Goal: Task Accomplishment & Management: Use online tool/utility

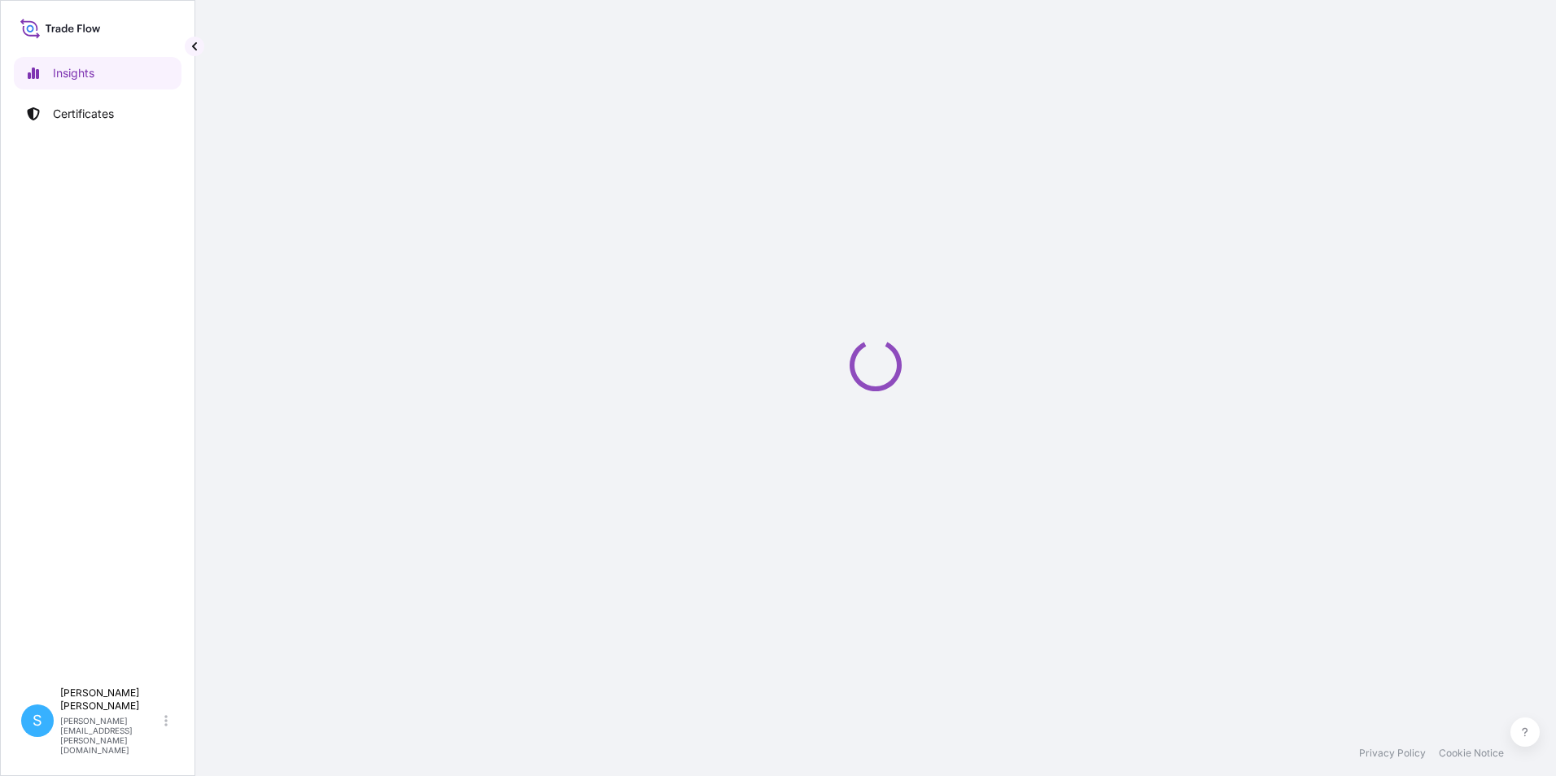
select select "2025"
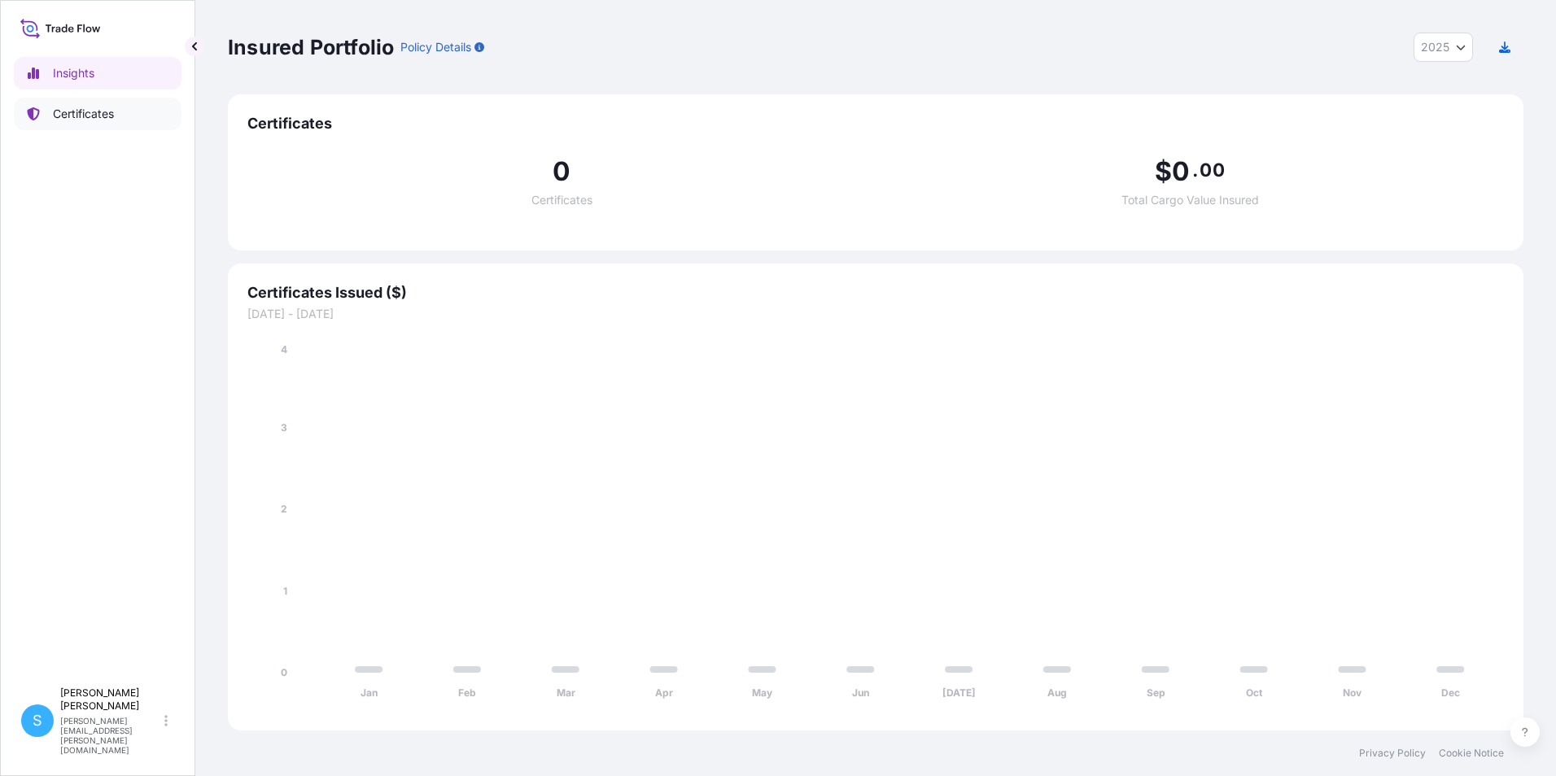
click at [86, 122] on link "Certificates" at bounding box center [98, 114] width 168 height 33
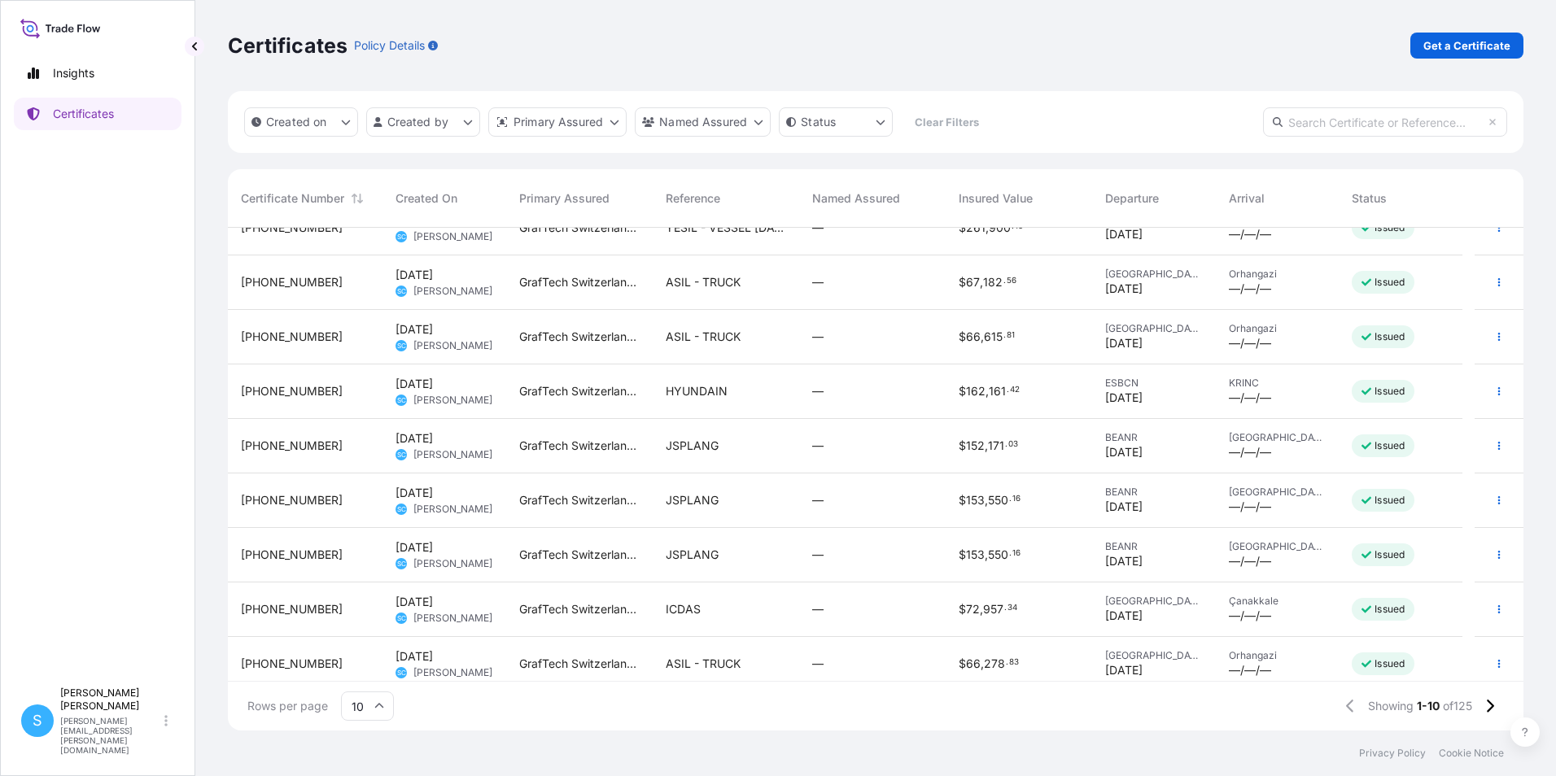
scroll to position [92, 0]
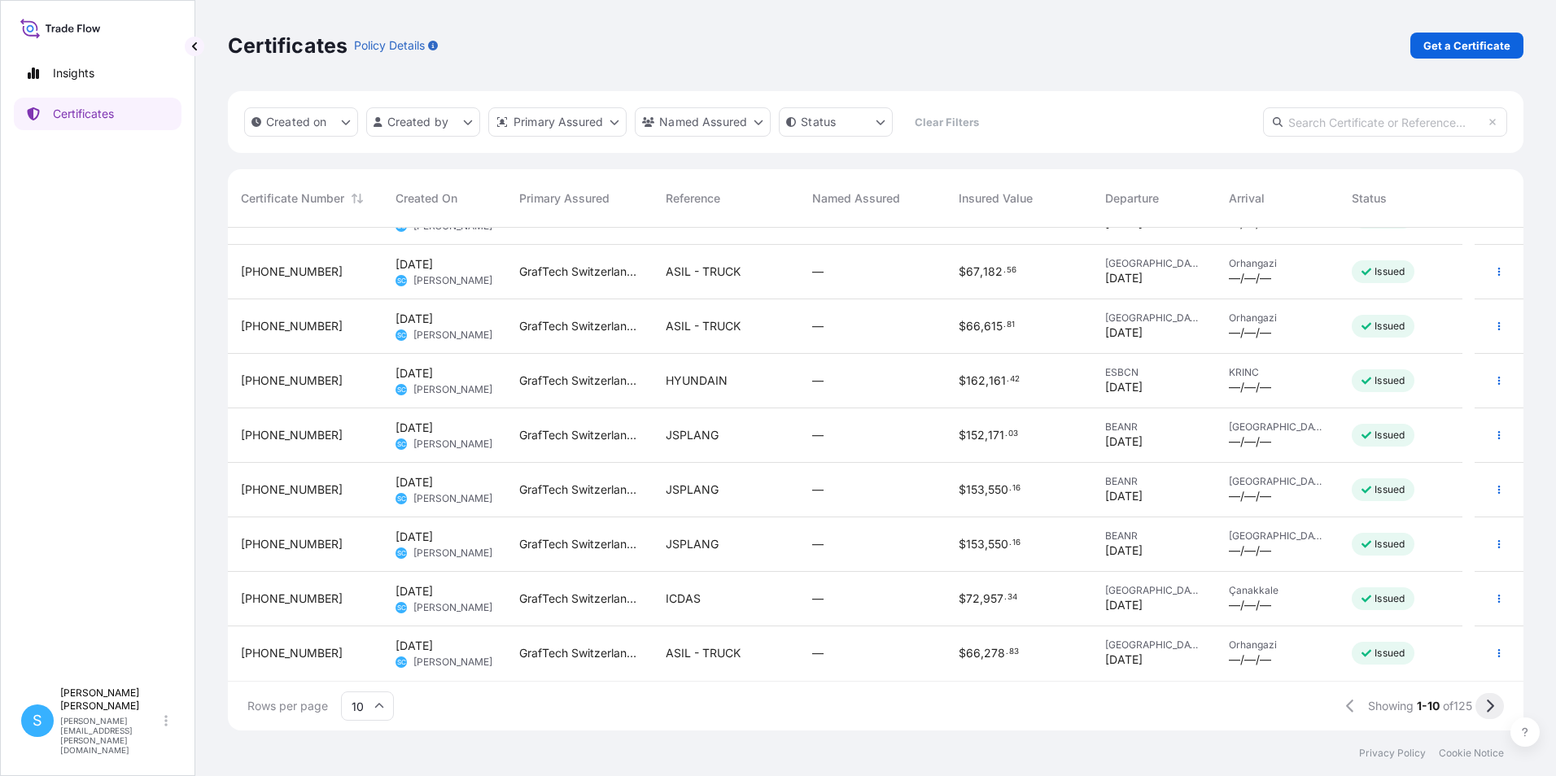
click at [1490, 697] on button at bounding box center [1489, 706] width 28 height 26
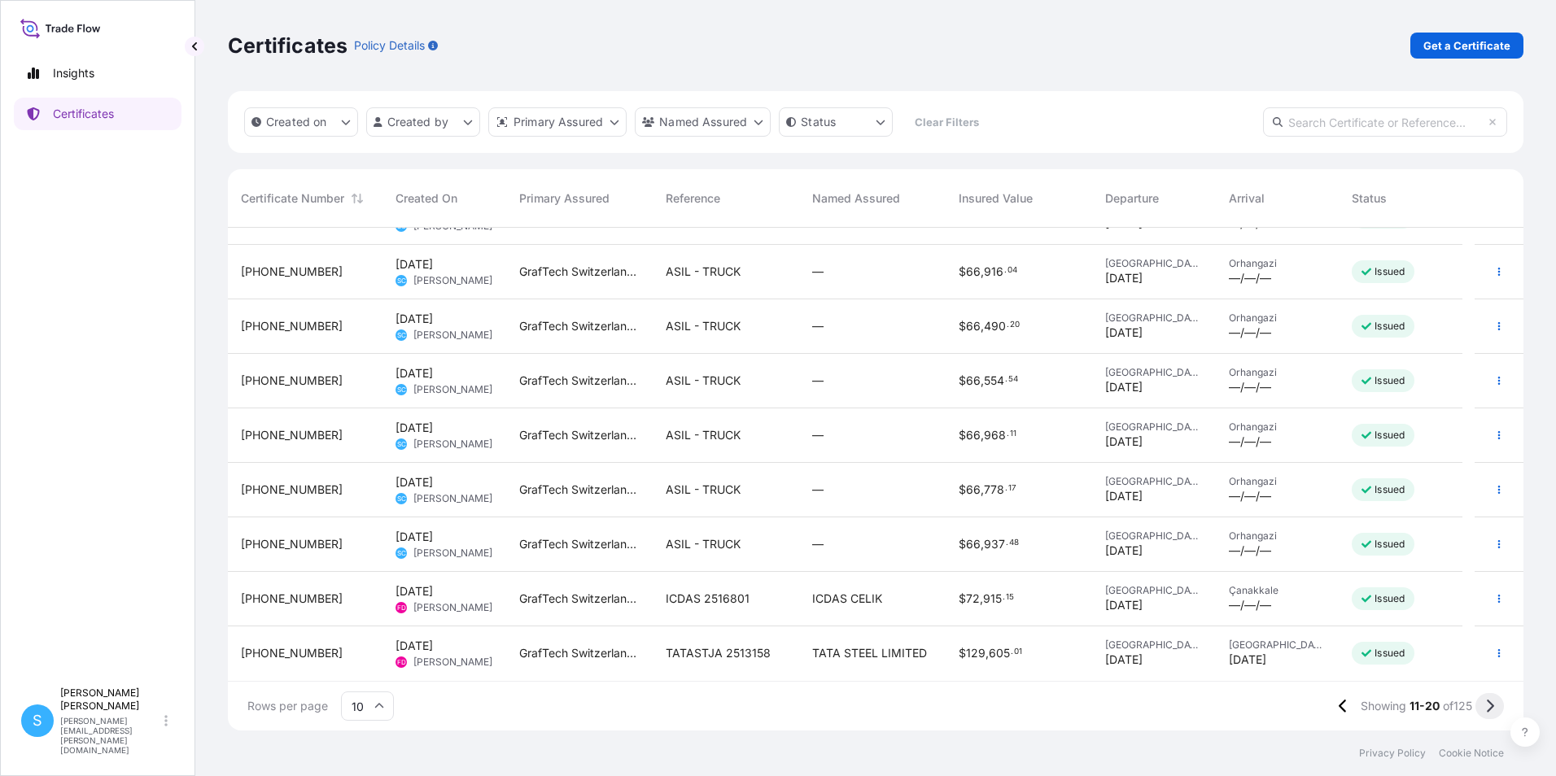
click at [1481, 700] on button at bounding box center [1489, 706] width 28 height 26
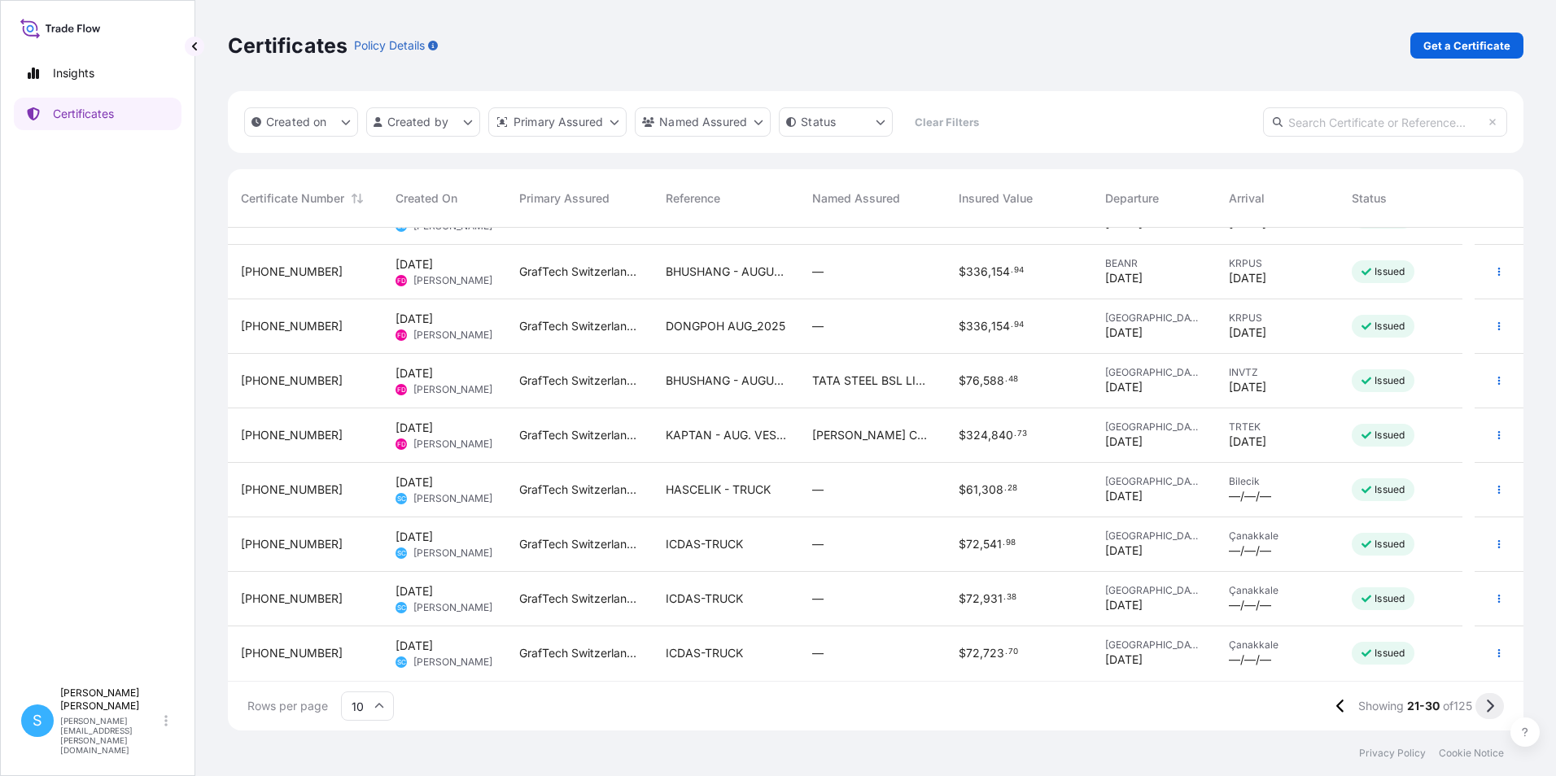
click at [1497, 705] on button at bounding box center [1489, 706] width 28 height 26
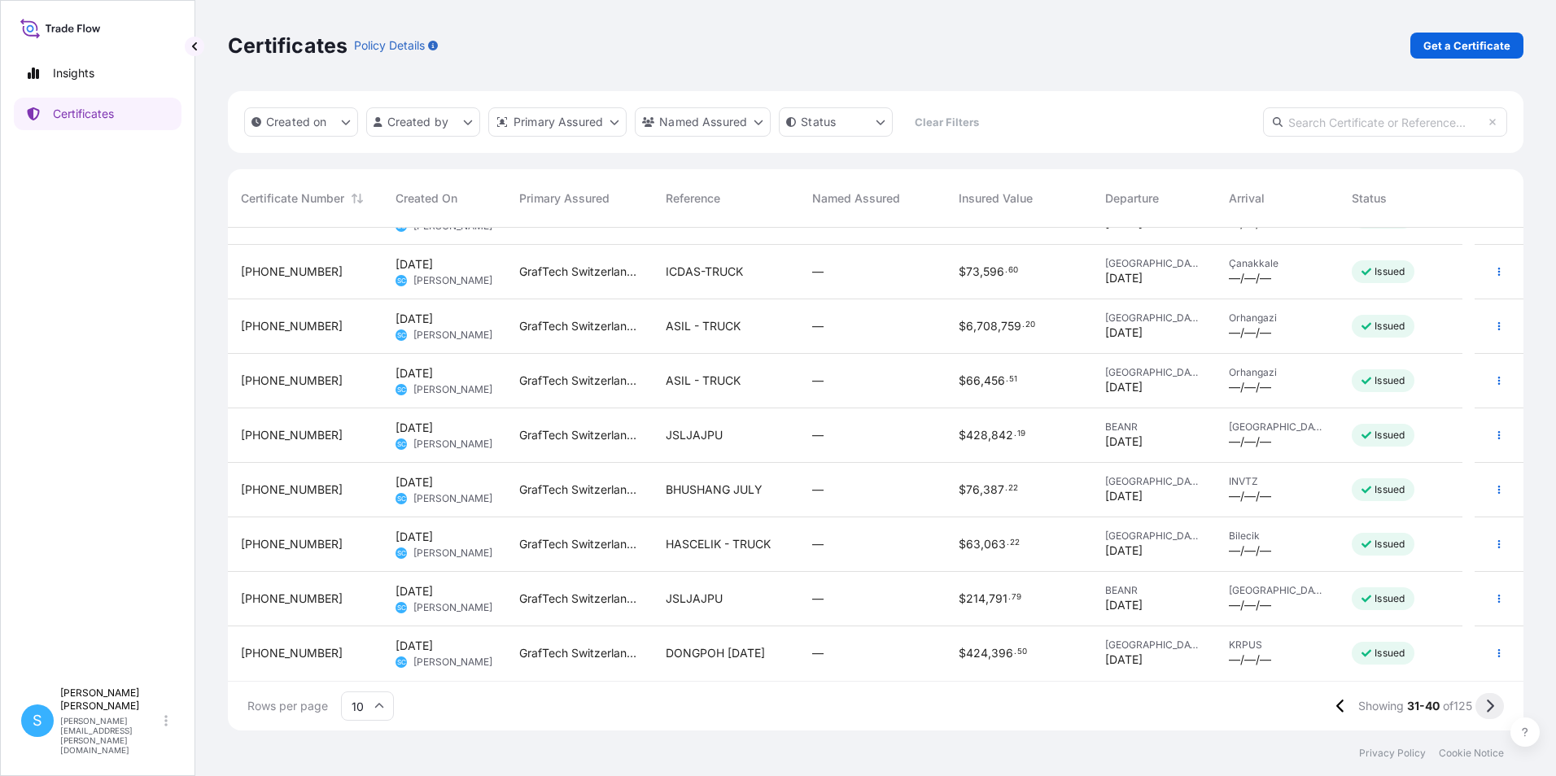
click at [1489, 711] on icon at bounding box center [1490, 706] width 7 height 13
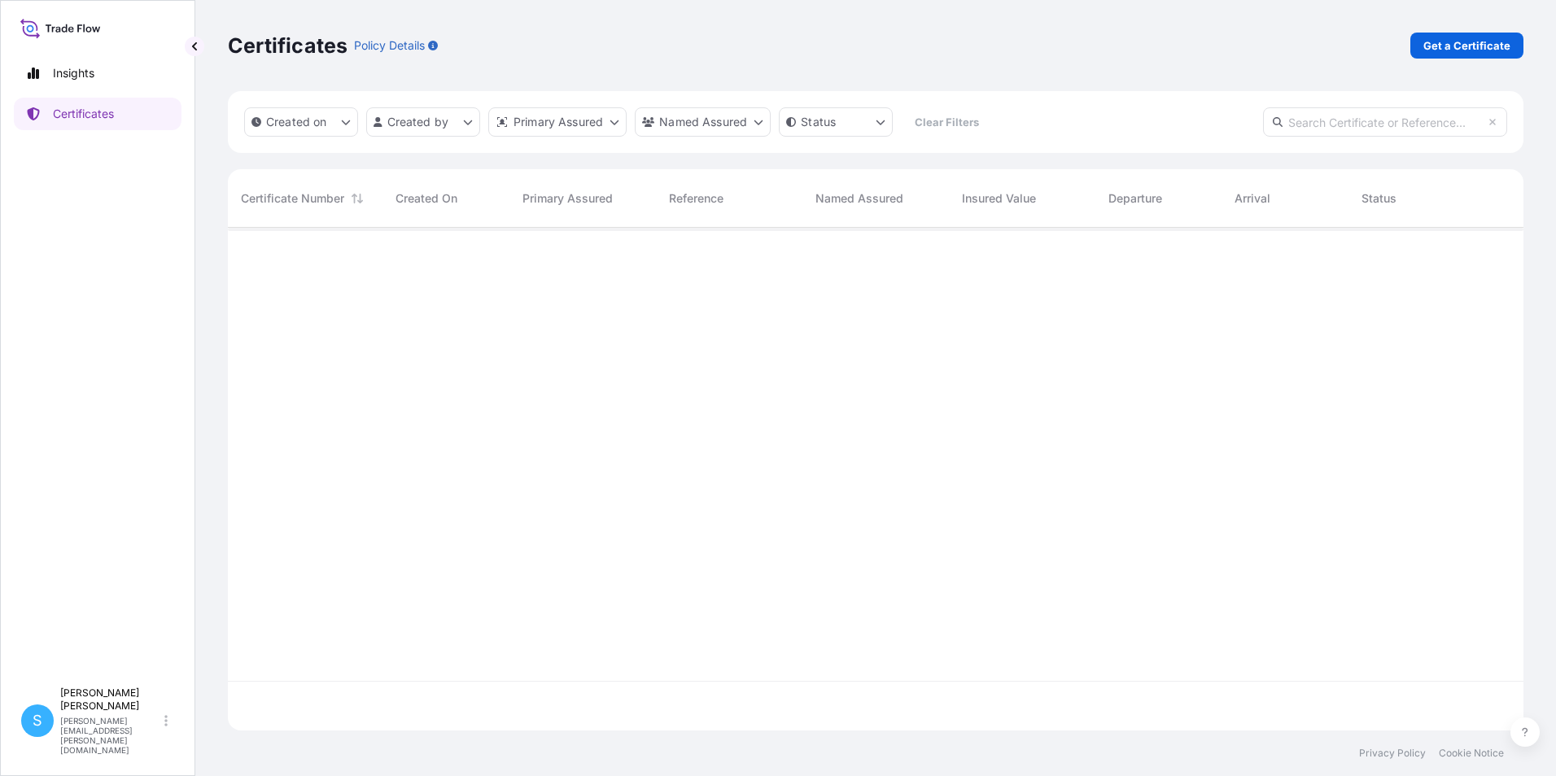
scroll to position [0, 0]
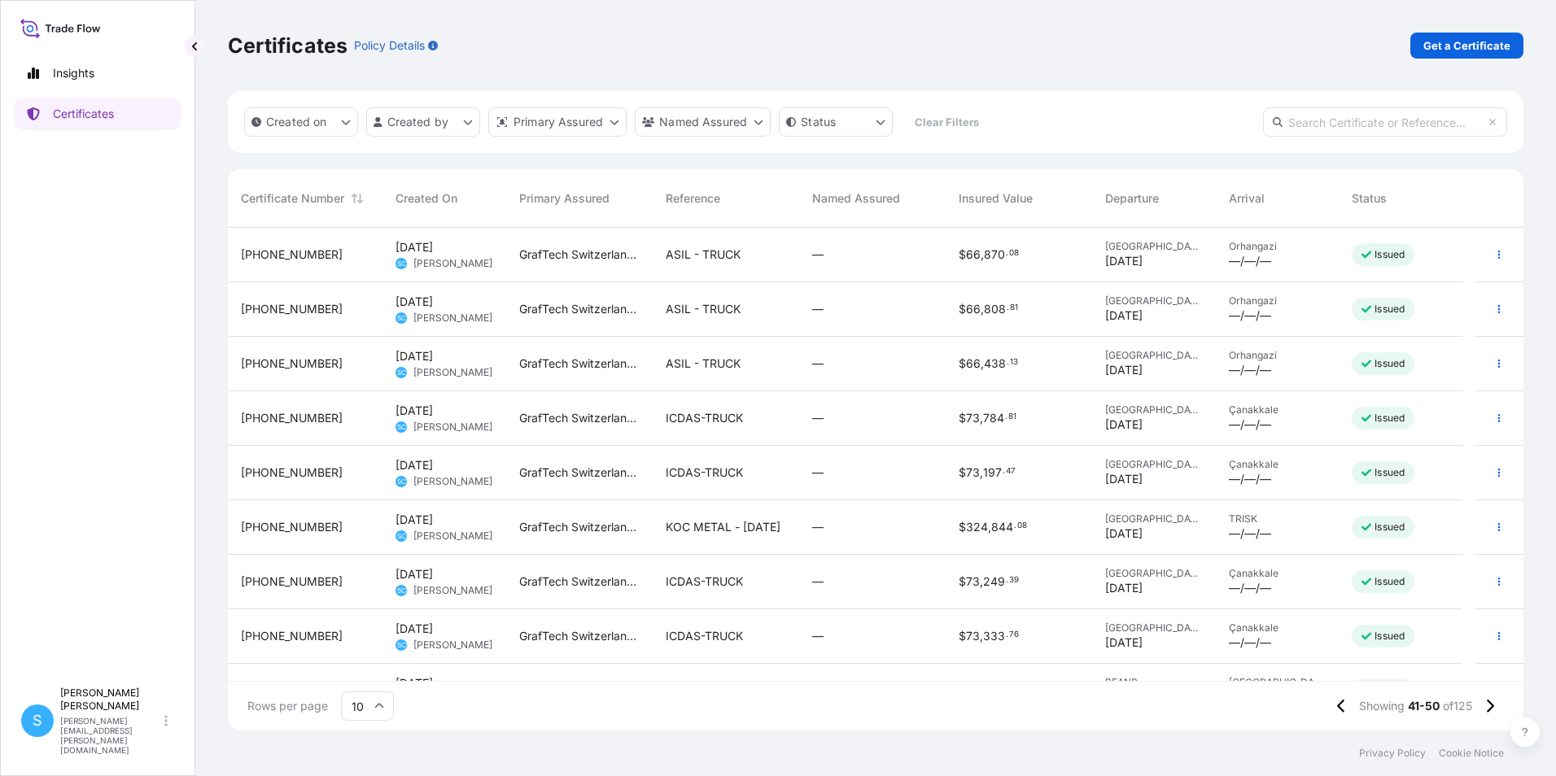
click at [736, 533] on span "KOC METAL - [DATE]" at bounding box center [723, 527] width 115 height 16
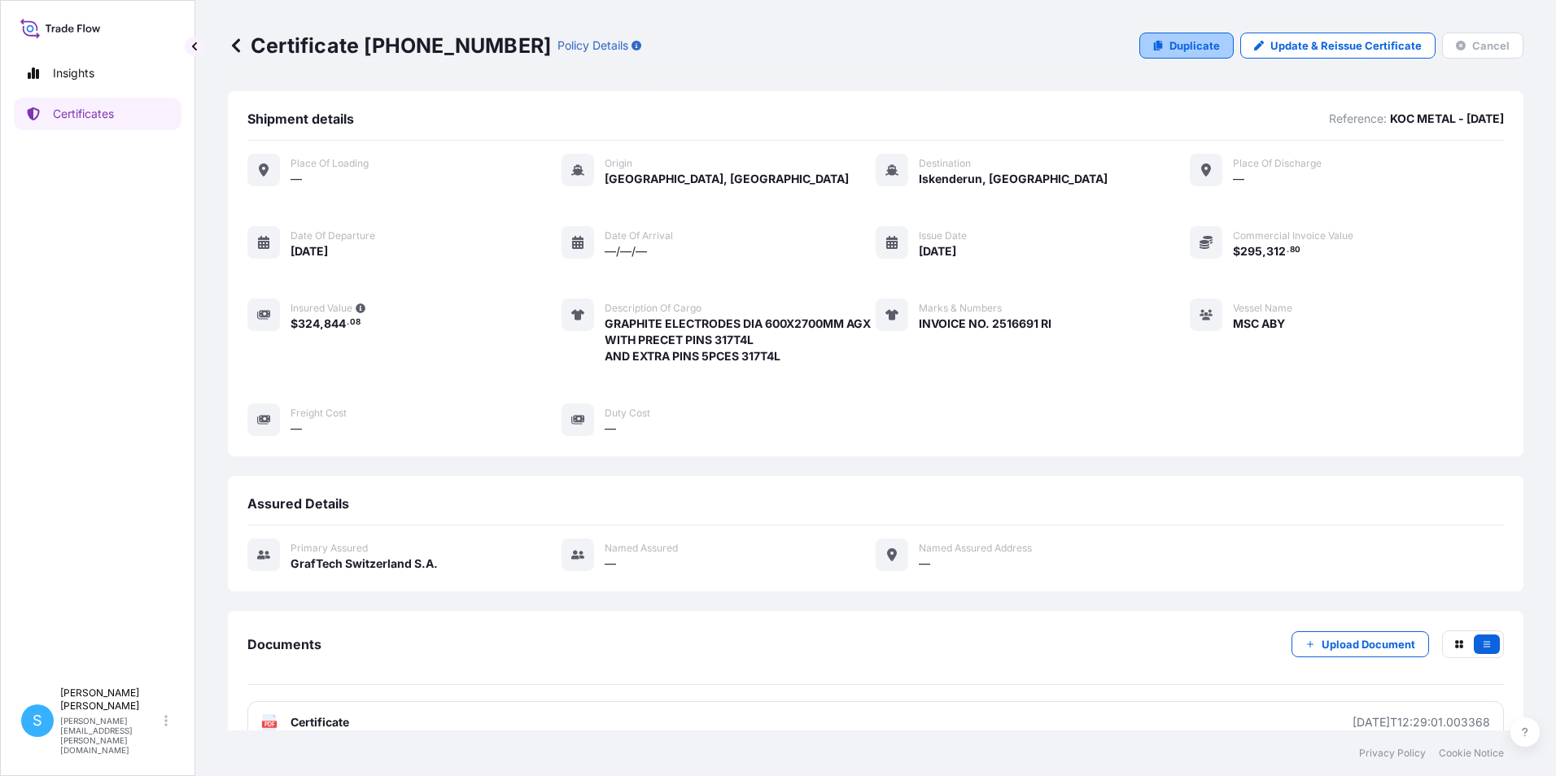
click at [1189, 43] on p "Duplicate" at bounding box center [1194, 45] width 50 height 16
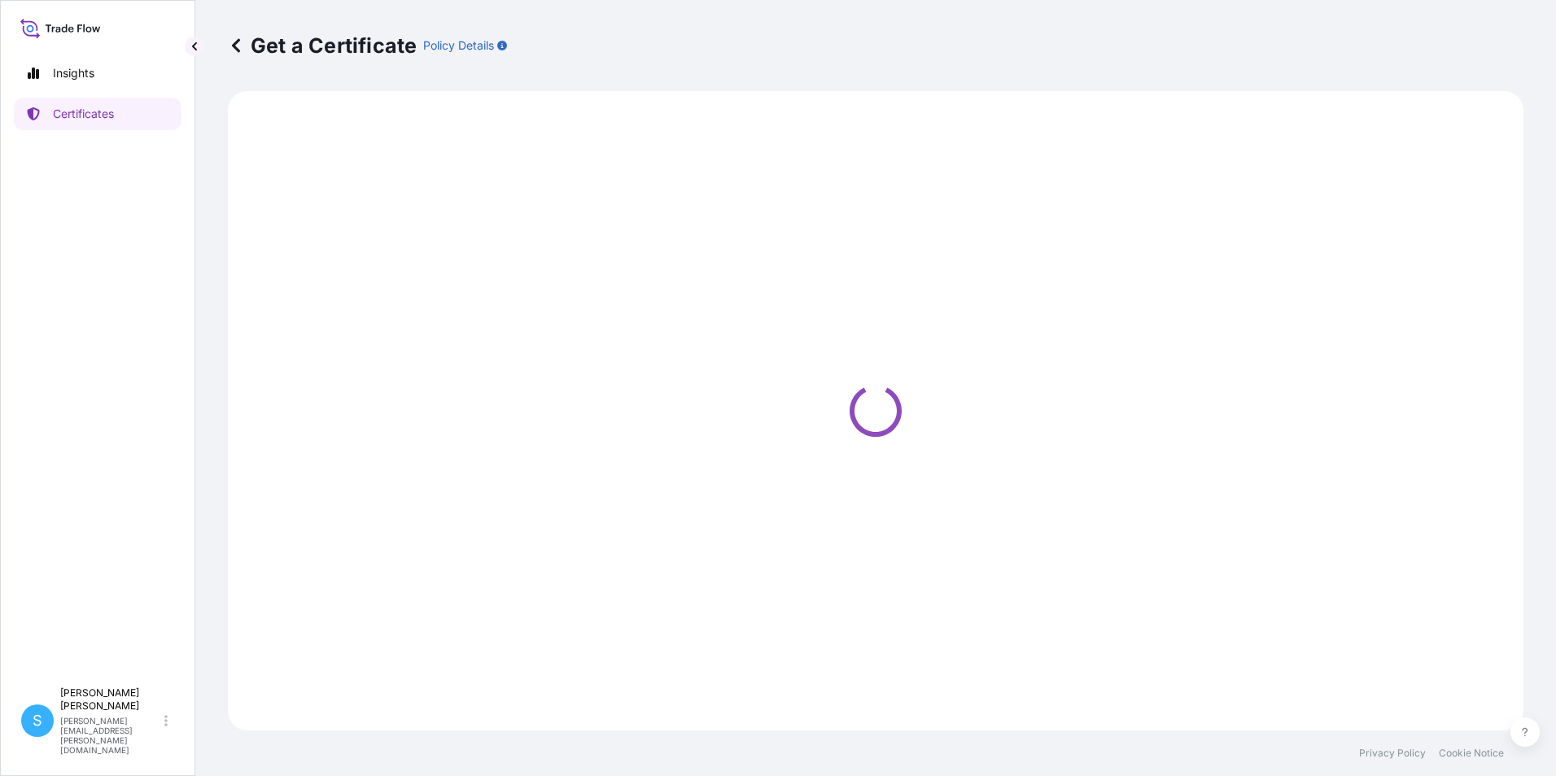
select select "Ocean Vessel"
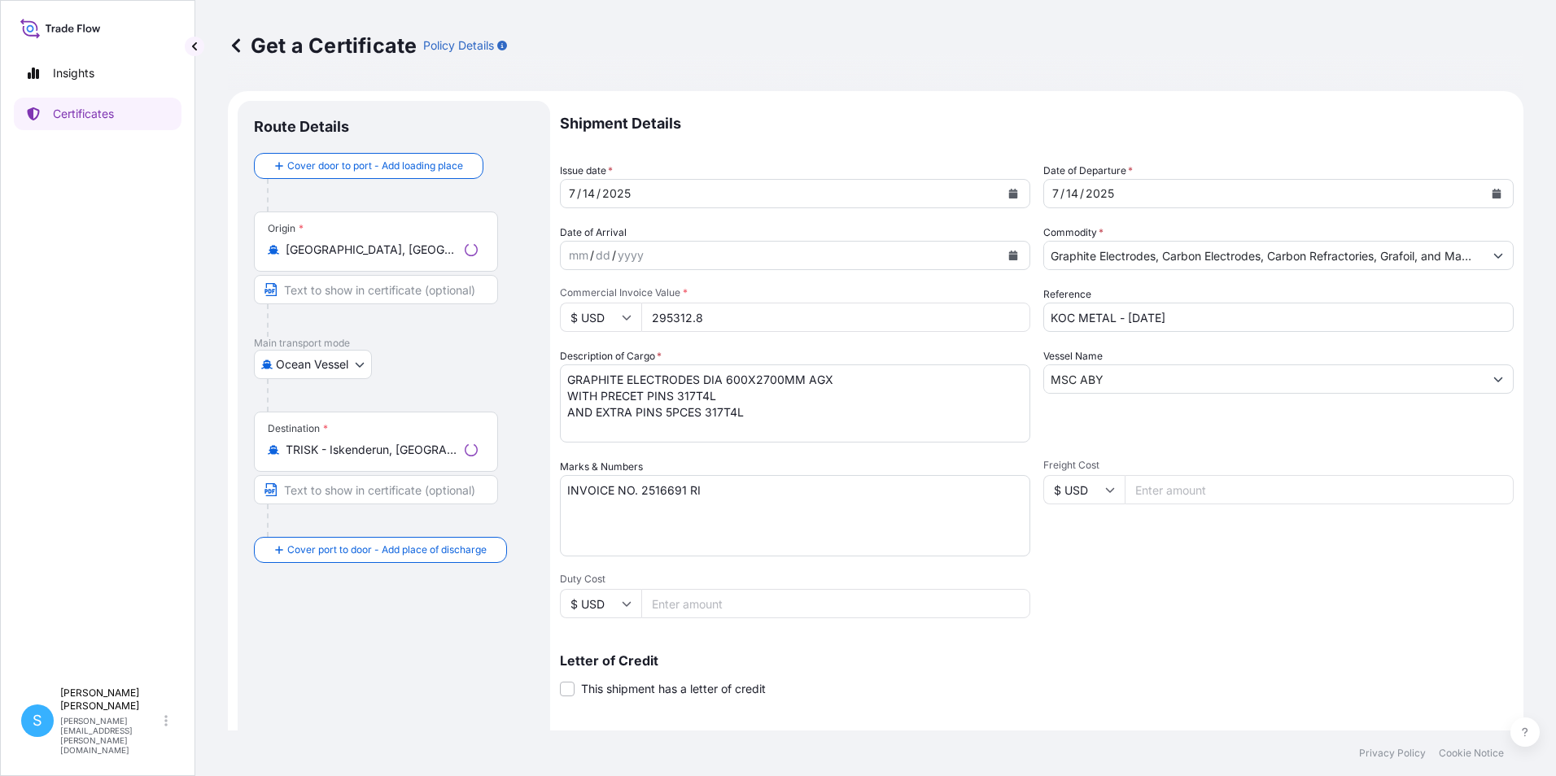
select select "31801"
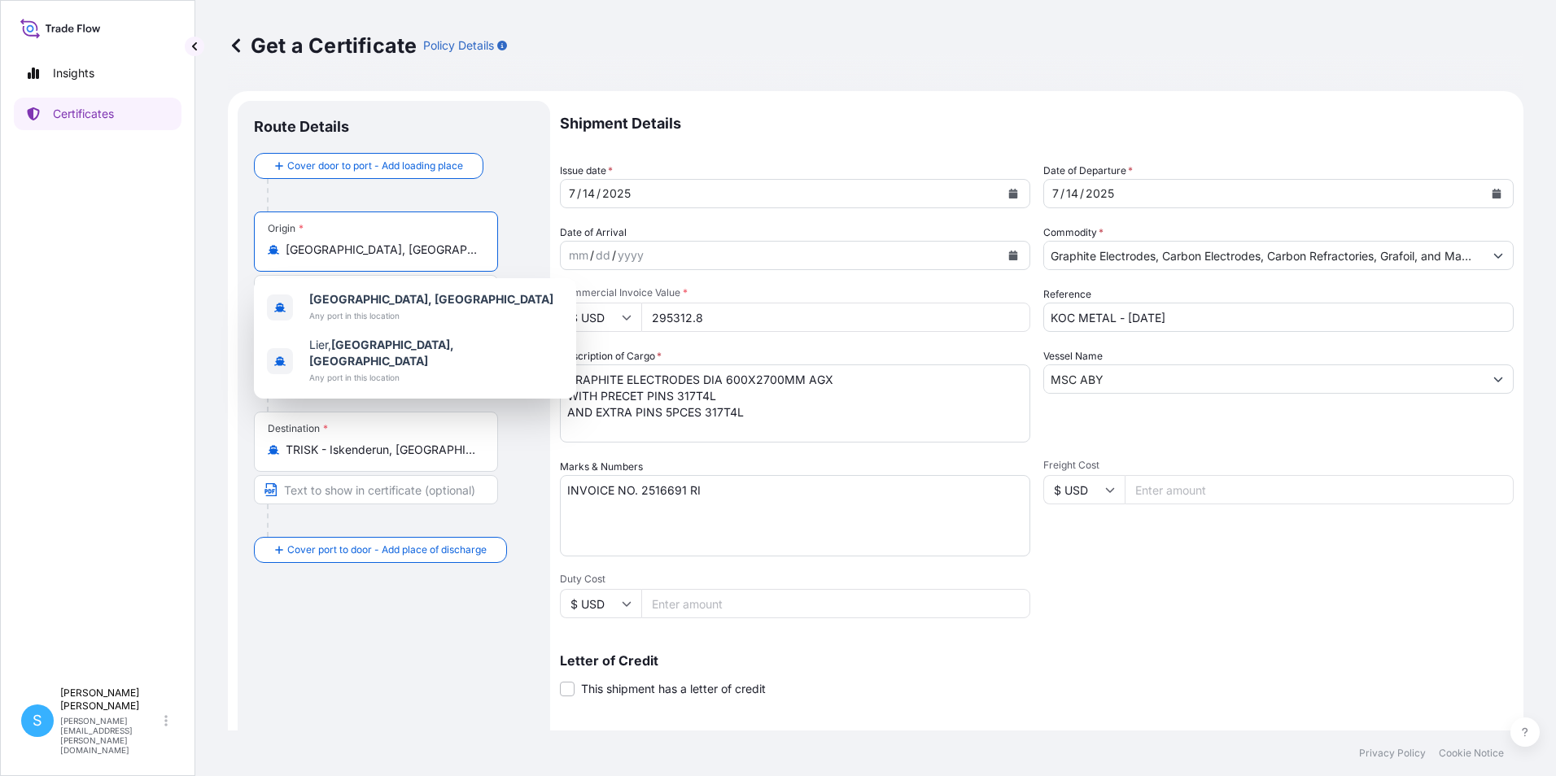
click at [405, 247] on input "[GEOGRAPHIC_DATA], [GEOGRAPHIC_DATA]" at bounding box center [382, 250] width 192 height 16
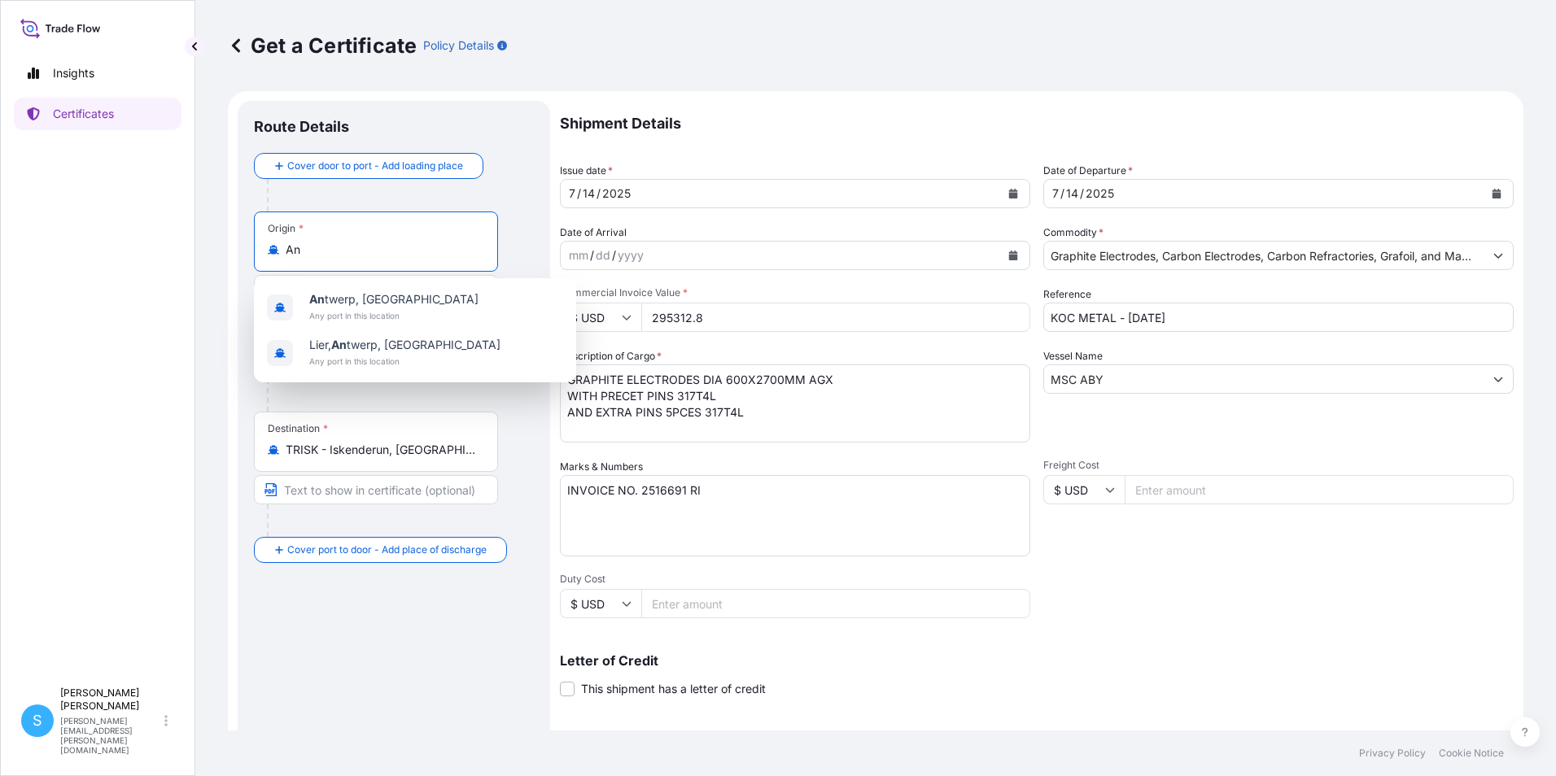
type input "A"
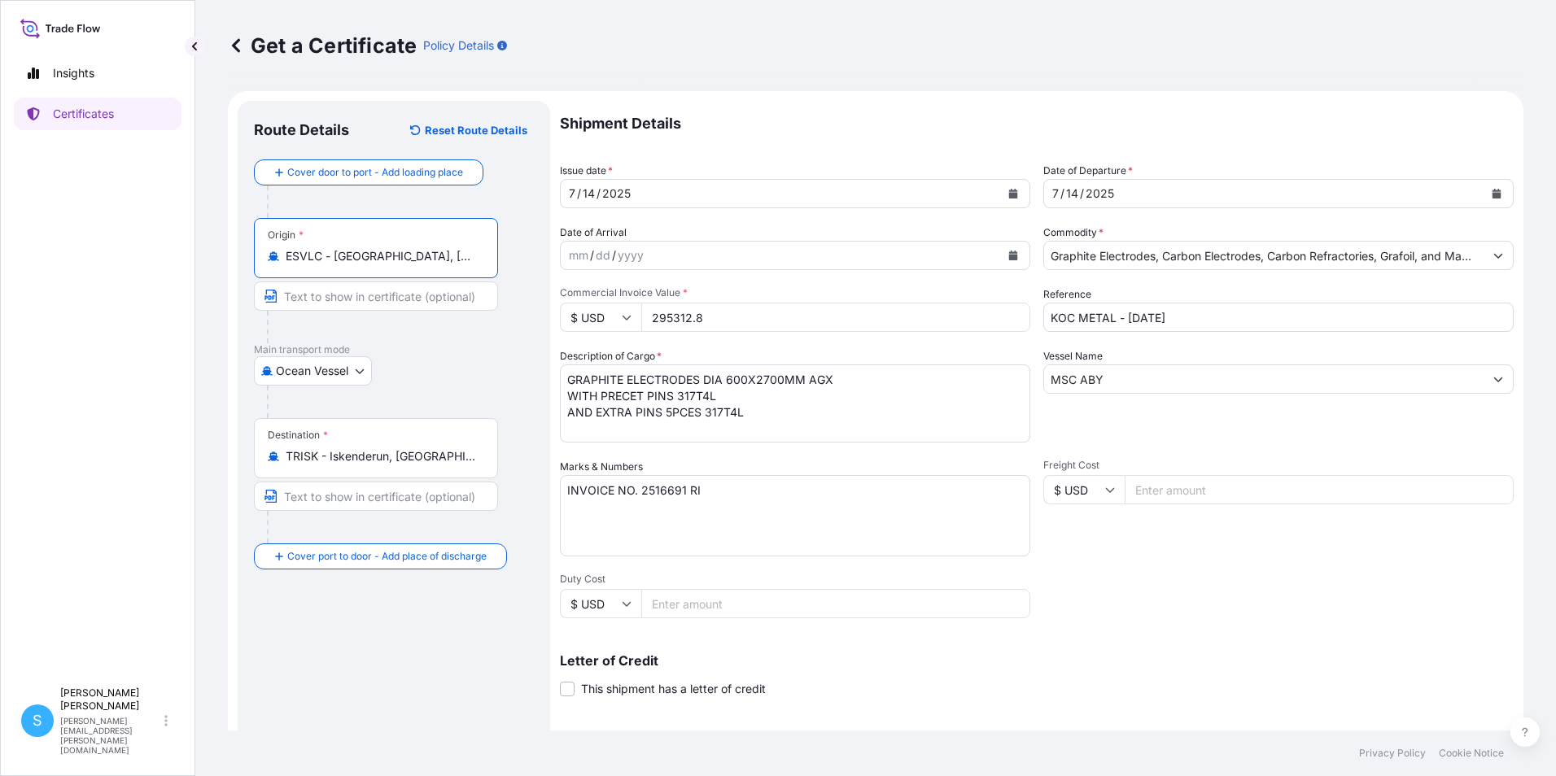
type input "ESVLC - [GEOGRAPHIC_DATA], [GEOGRAPHIC_DATA]"
click at [1010, 190] on icon "Calendar" at bounding box center [1013, 194] width 9 height 10
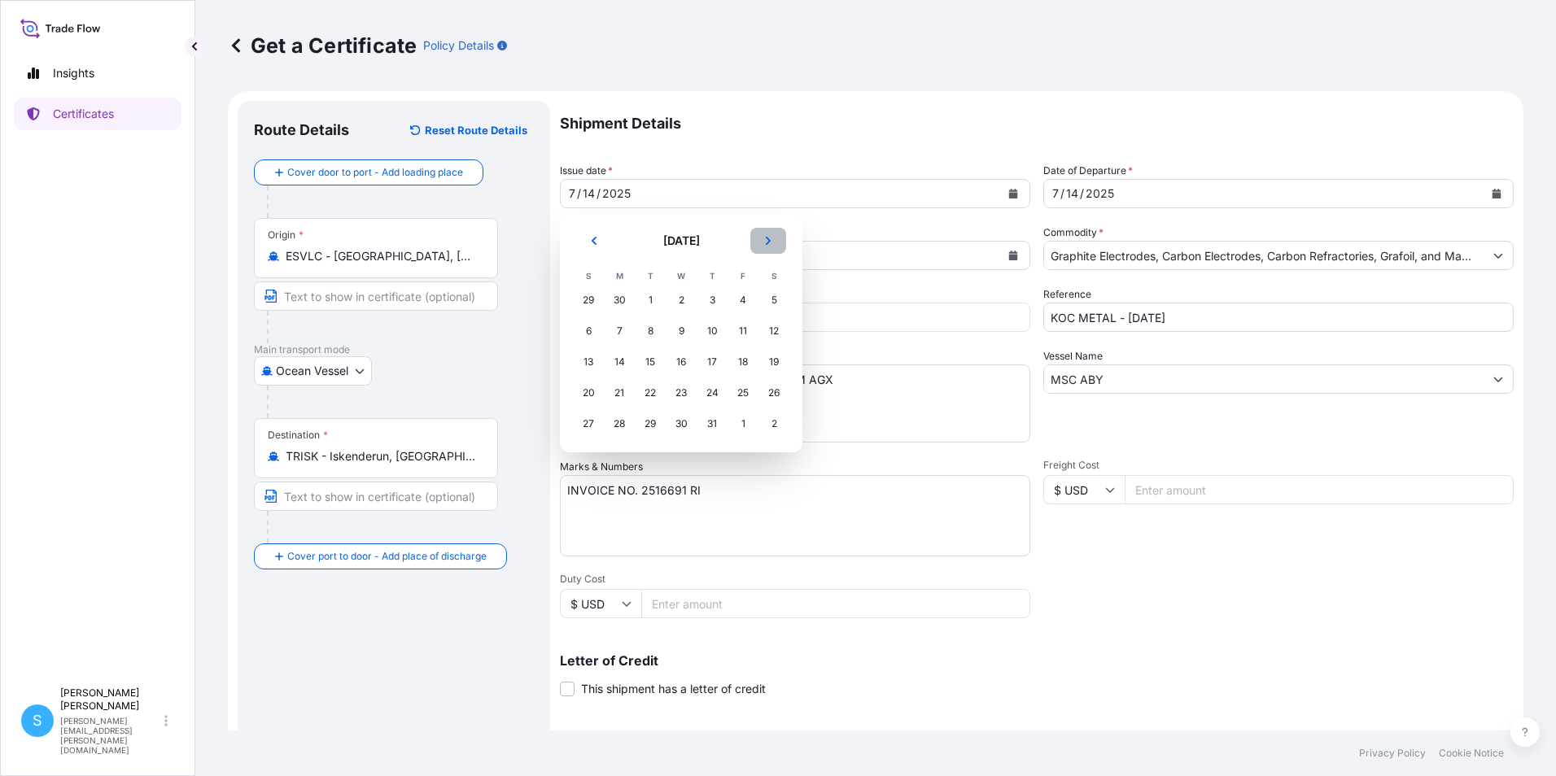
click at [770, 245] on icon "Next" at bounding box center [768, 241] width 10 height 10
click at [746, 336] on div "8" at bounding box center [742, 331] width 29 height 29
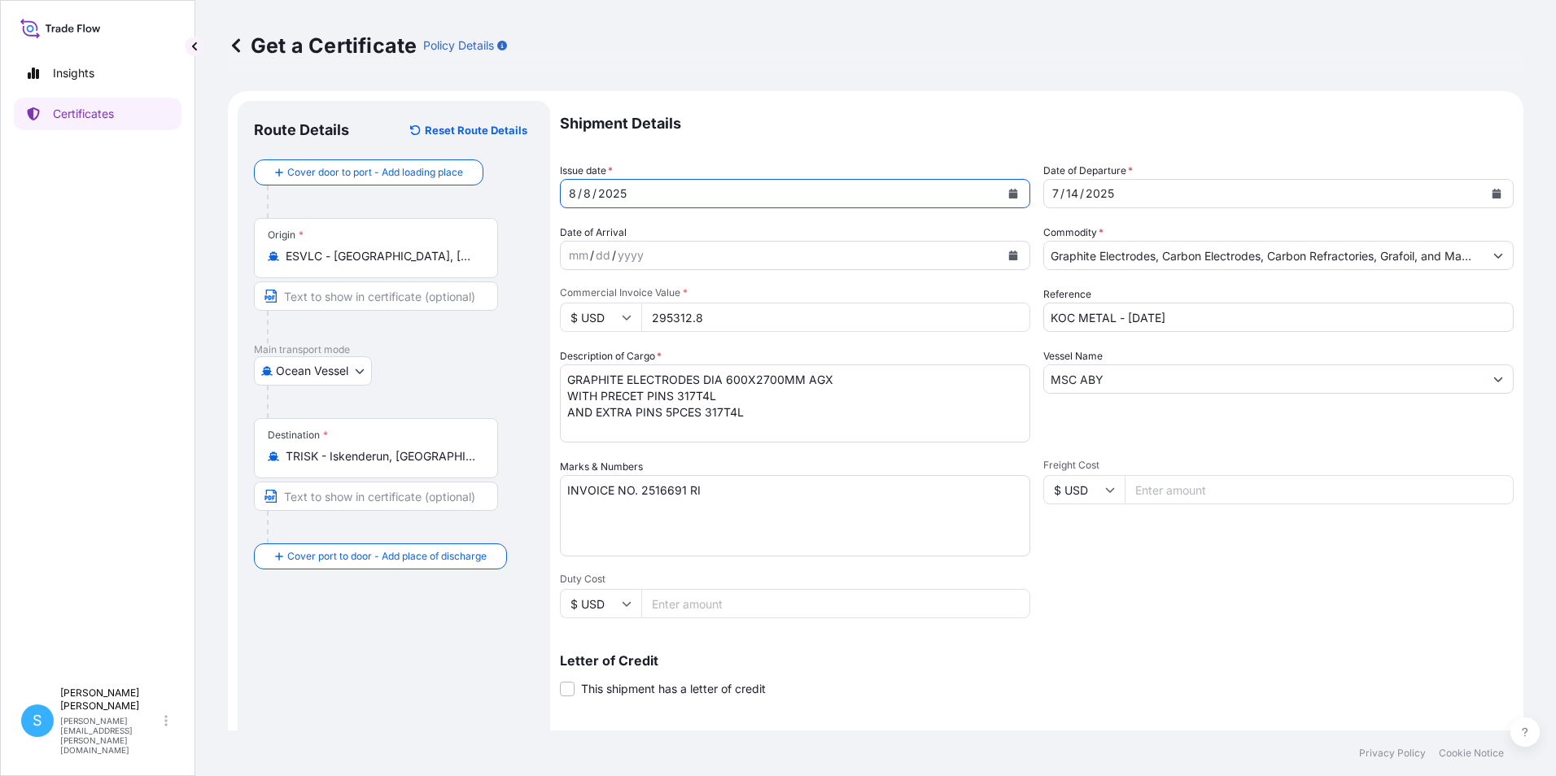
click at [1009, 196] on icon "Calendar" at bounding box center [1013, 194] width 9 height 10
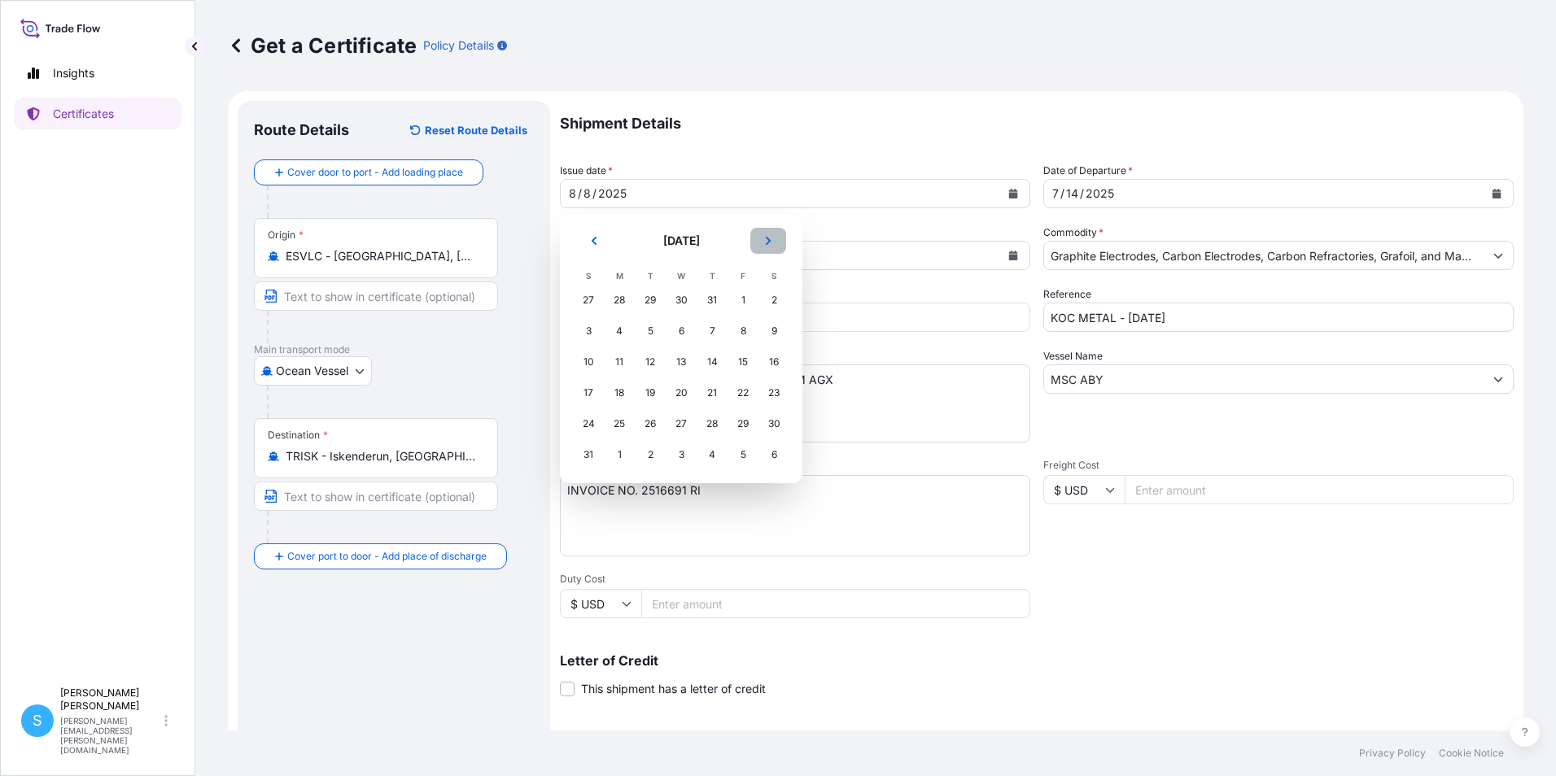
click at [768, 239] on icon "Next" at bounding box center [768, 241] width 5 height 8
click at [624, 330] on div "8" at bounding box center [619, 331] width 29 height 29
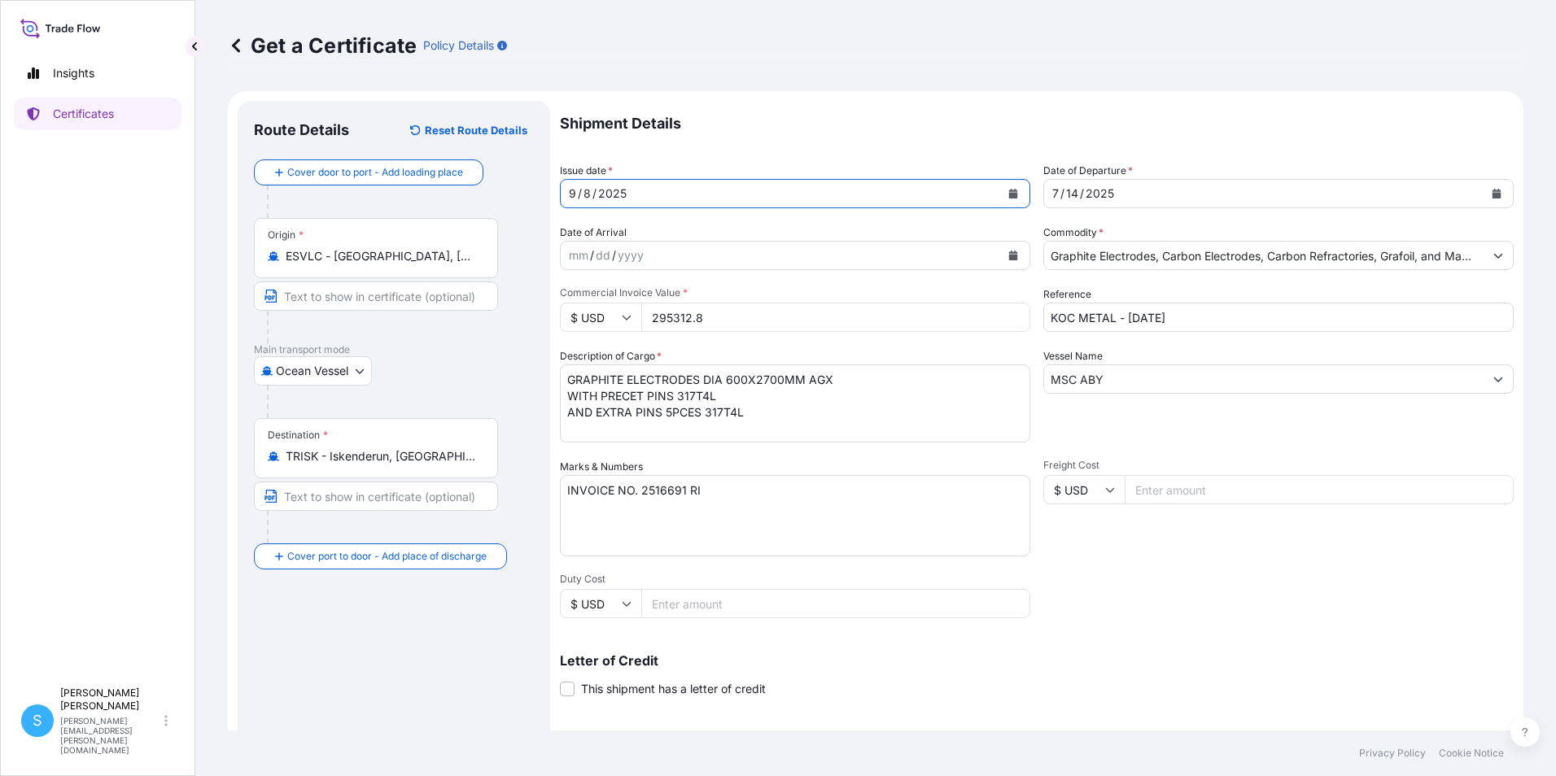
click at [1150, 188] on div "[DATE]" at bounding box center [1263, 193] width 439 height 29
click at [1492, 194] on icon "Calendar" at bounding box center [1496, 194] width 9 height 10
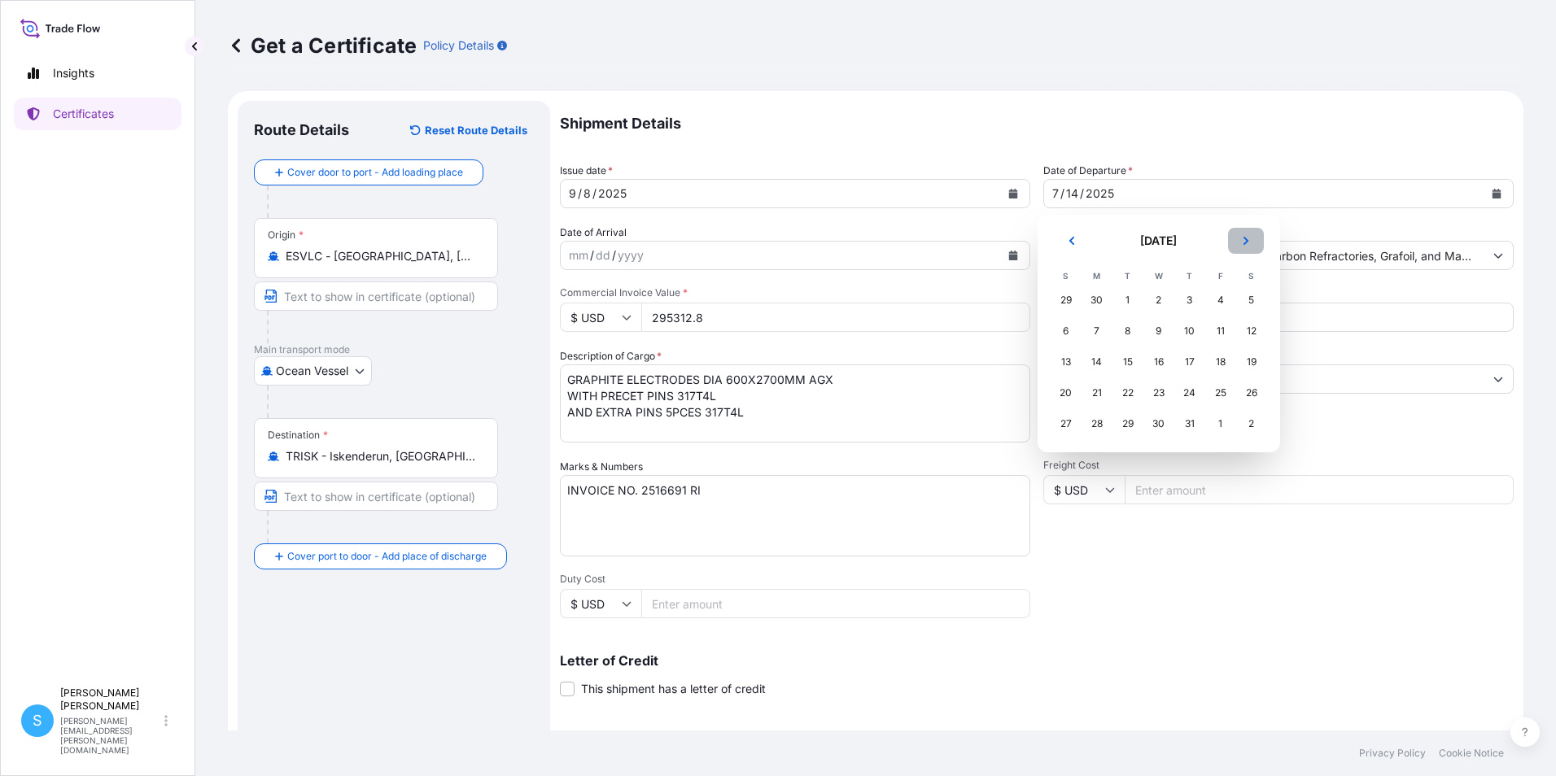
click at [1249, 237] on icon "Next" at bounding box center [1246, 241] width 10 height 10
click at [1249, 238] on icon "Next" at bounding box center [1246, 241] width 10 height 10
click at [1098, 332] on div "8" at bounding box center [1096, 331] width 29 height 29
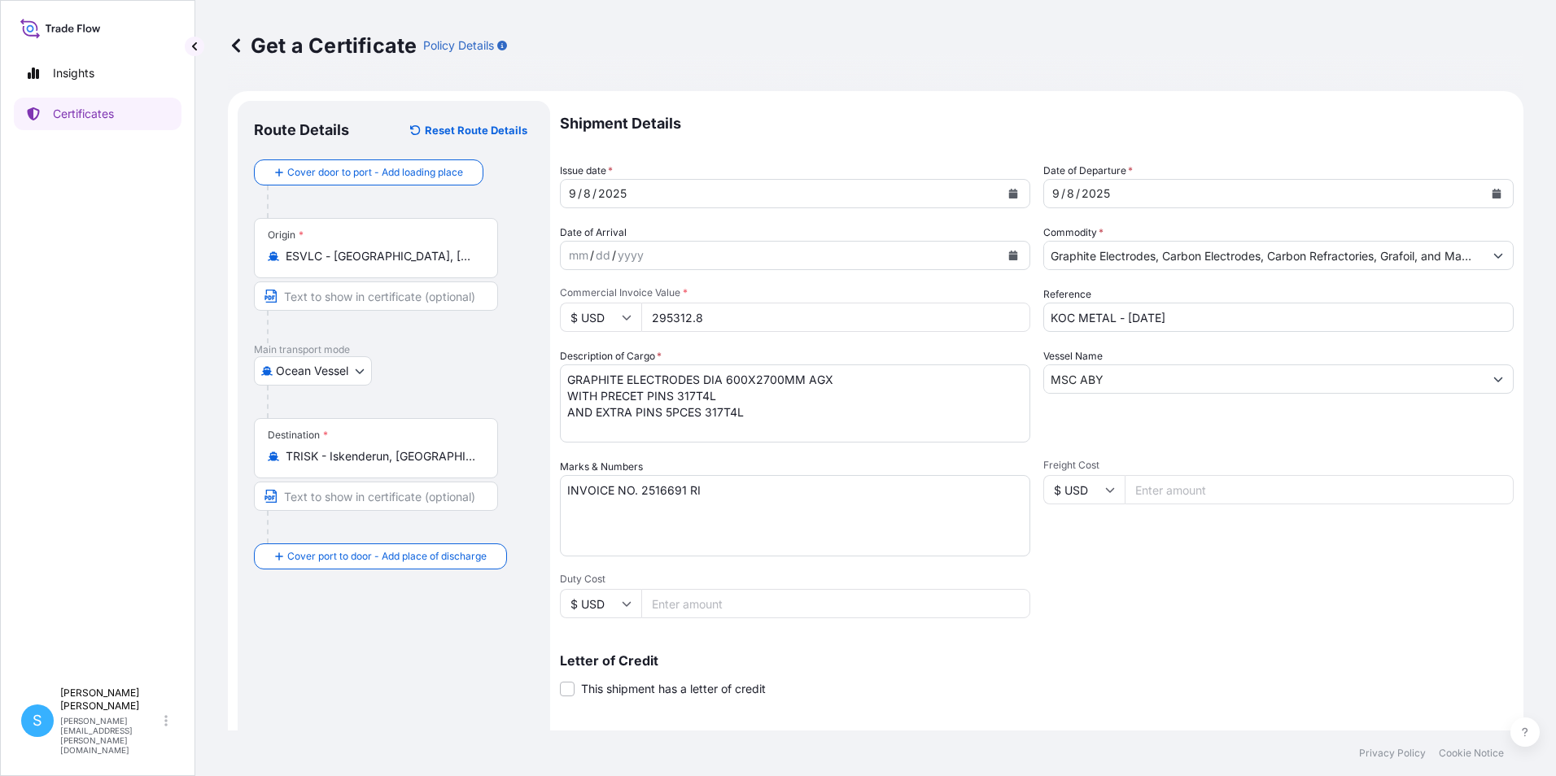
drag, startPoint x: 759, startPoint y: 324, endPoint x: 607, endPoint y: 309, distance: 152.9
click at [607, 309] on div "$ USD 295312.8" at bounding box center [795, 317] width 470 height 29
type input "295452"
click at [782, 417] on textarea "GRAPHITE ELECTRODES DIA 600X2700MM AGX WITH PRECET PINS 317T4L AND EXTRA PINS 5…" at bounding box center [795, 404] width 470 height 78
click at [684, 487] on textarea "INVOICE NO. 2516691 RI" at bounding box center [795, 515] width 470 height 81
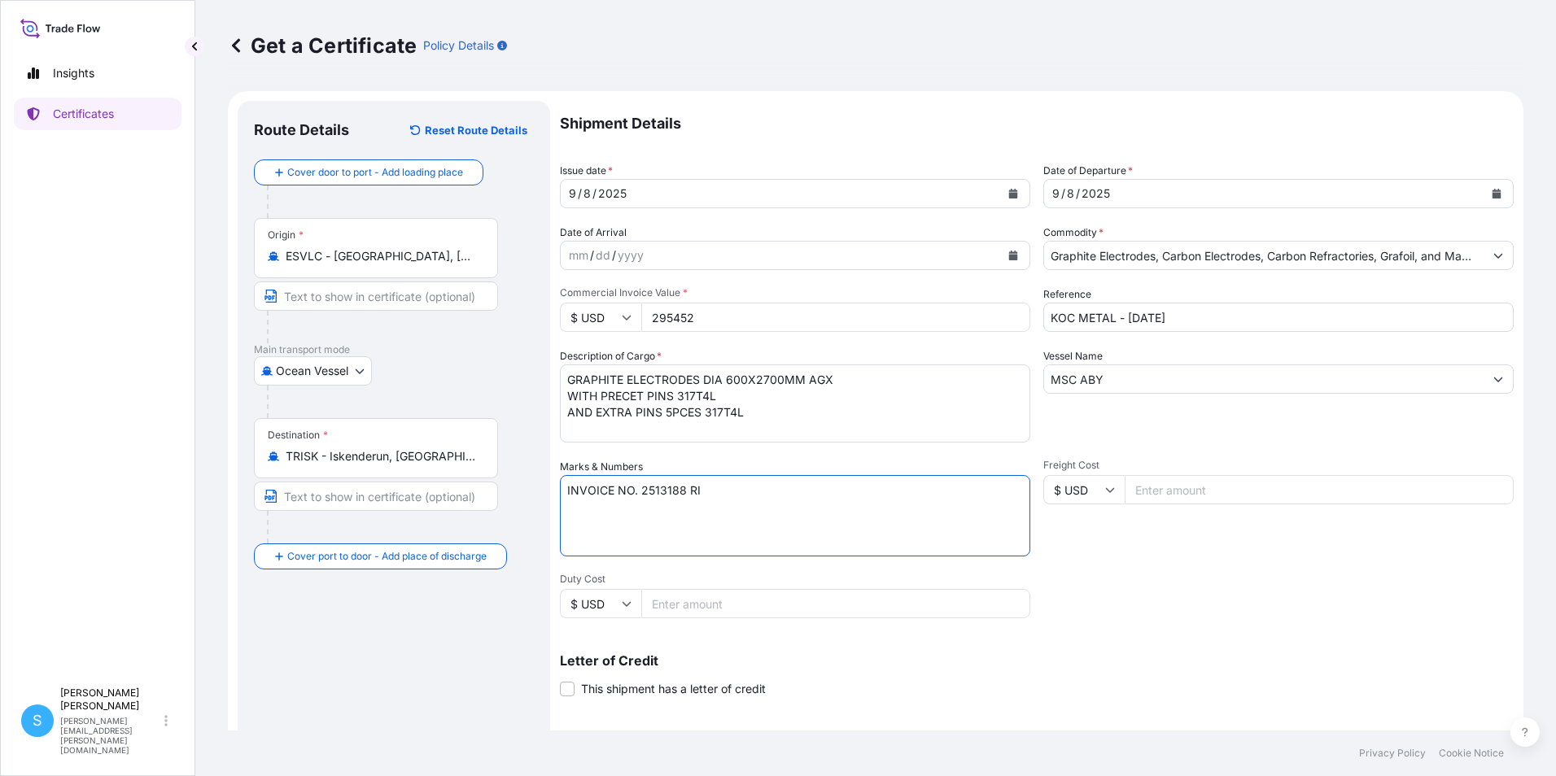
type textarea "INVOICE NO. 2513188 RI"
click at [1152, 318] on input "KOC METAL - [DATE]" at bounding box center [1278, 317] width 470 height 29
type input "KOC METAL - [DATE]"
drag, startPoint x: 1116, startPoint y: 380, endPoint x: 1007, endPoint y: 372, distance: 109.3
click at [1007, 372] on div "Shipment Details Issue date * [DATE] Date of Departure * [DATE] Date of Arrival…" at bounding box center [1037, 488] width 954 height 775
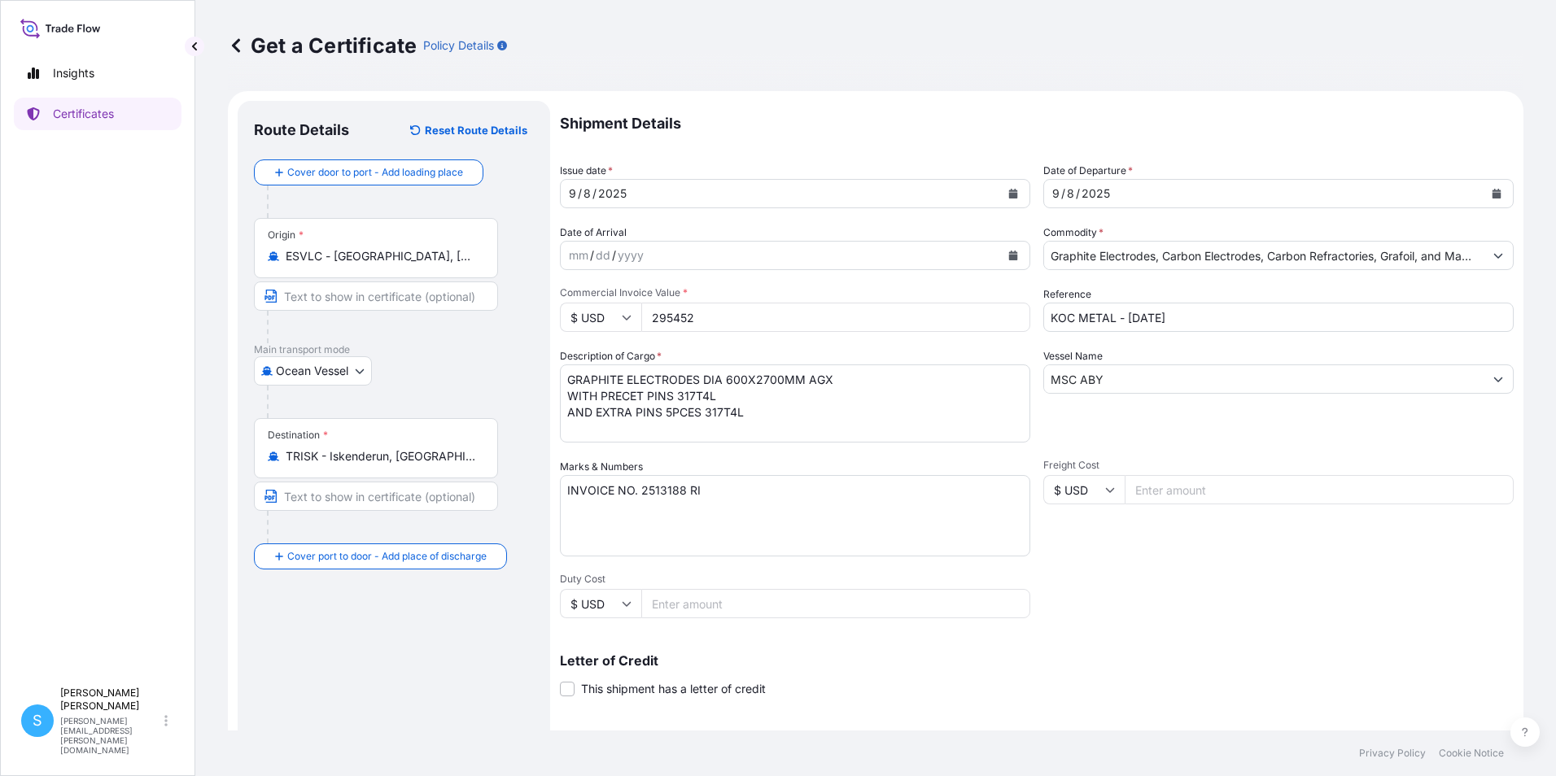
click at [1132, 391] on input "MSC ABY" at bounding box center [1263, 379] width 439 height 29
drag, startPoint x: 1126, startPoint y: 378, endPoint x: 978, endPoint y: 381, distance: 148.1
click at [978, 381] on div "Shipment Details Issue date * [DATE] Date of Departure * [DATE] Date of Arrival…" at bounding box center [1037, 488] width 954 height 775
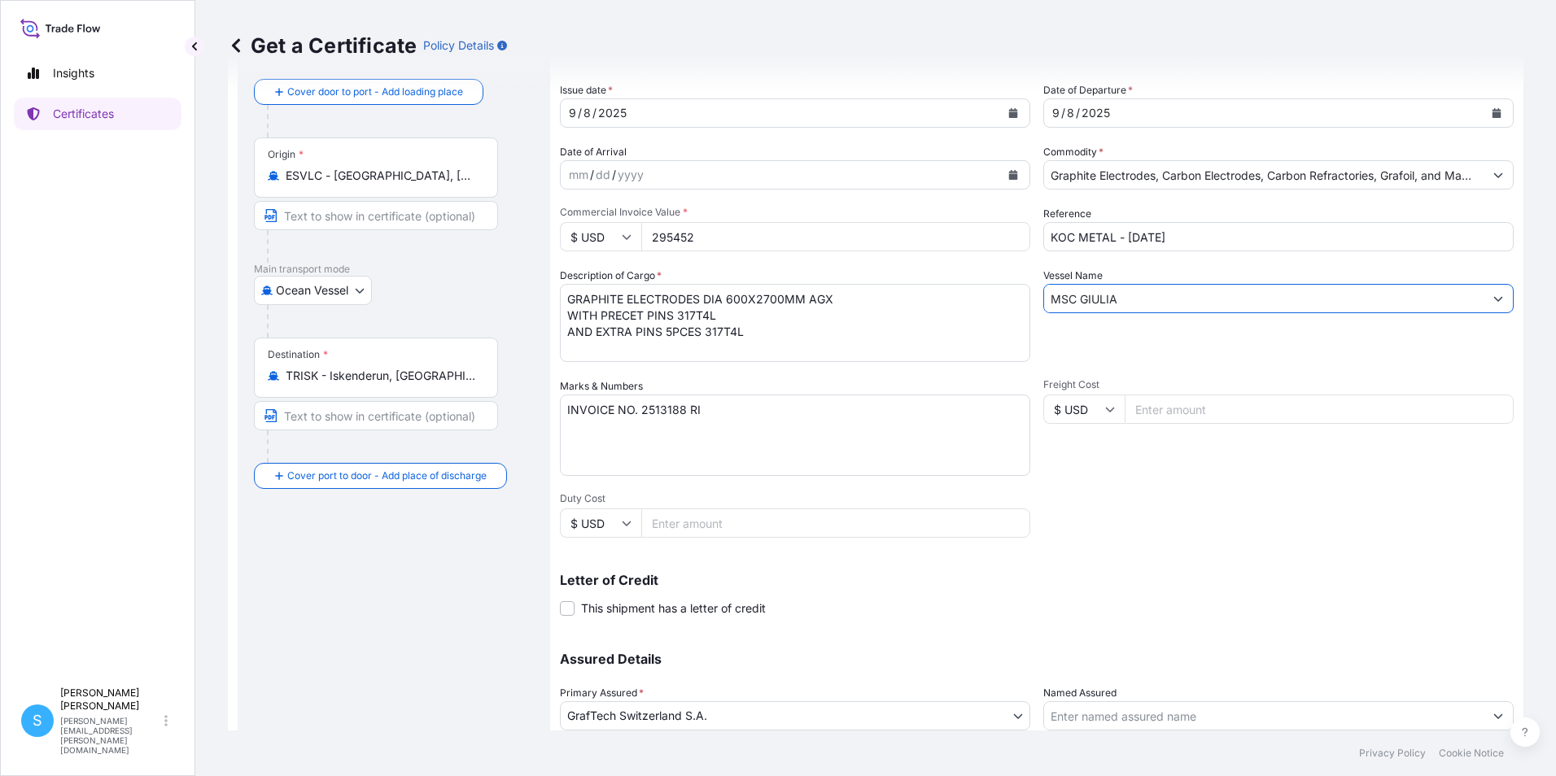
scroll to position [201, 0]
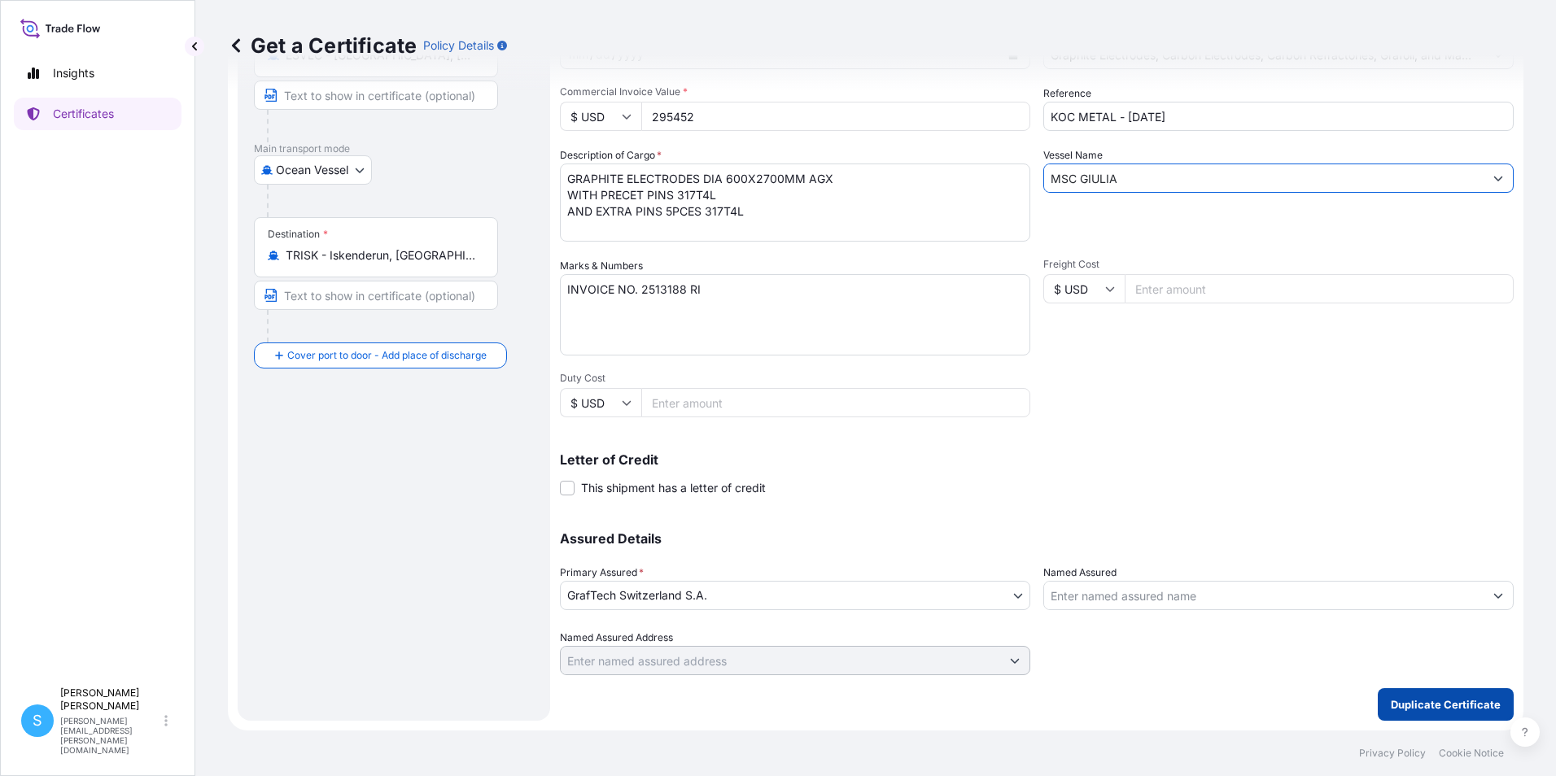
type input "MSC GIULIA"
click at [1457, 708] on p "Duplicate Certificate" at bounding box center [1446, 705] width 110 height 16
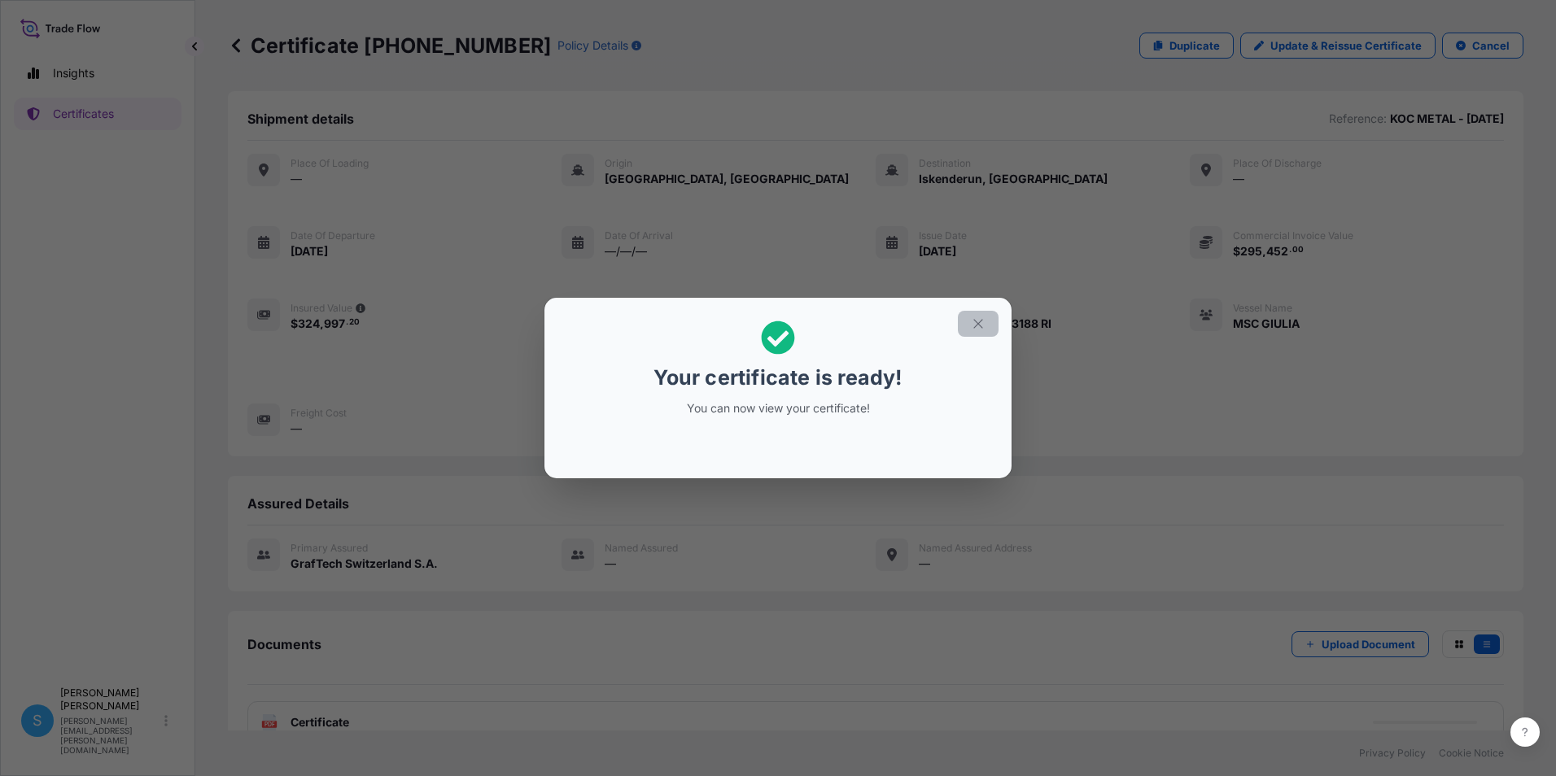
click at [982, 319] on icon "button" at bounding box center [978, 324] width 15 height 15
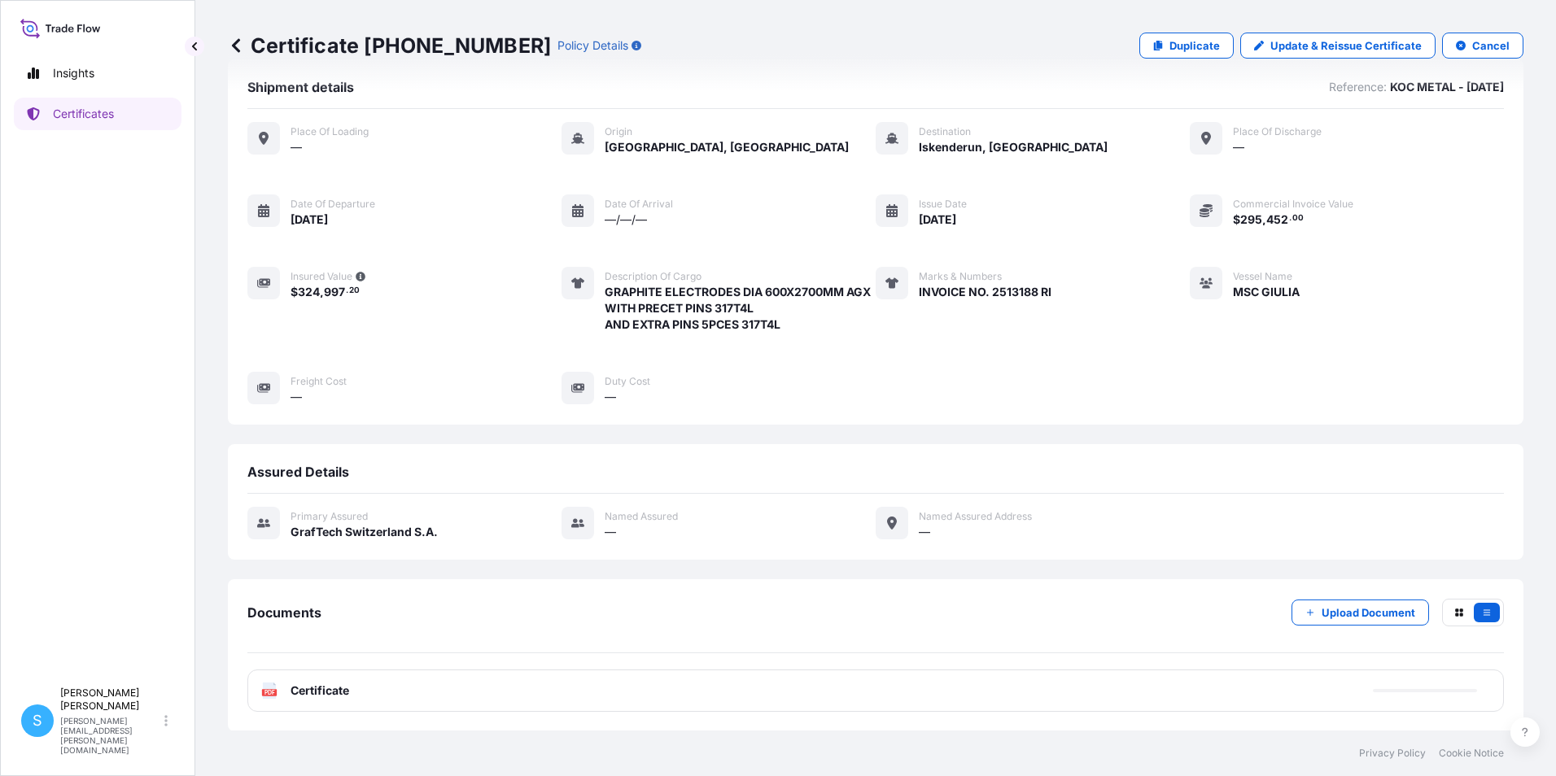
scroll to position [49, 0]
click at [334, 693] on span "Certificate" at bounding box center [319, 690] width 59 height 16
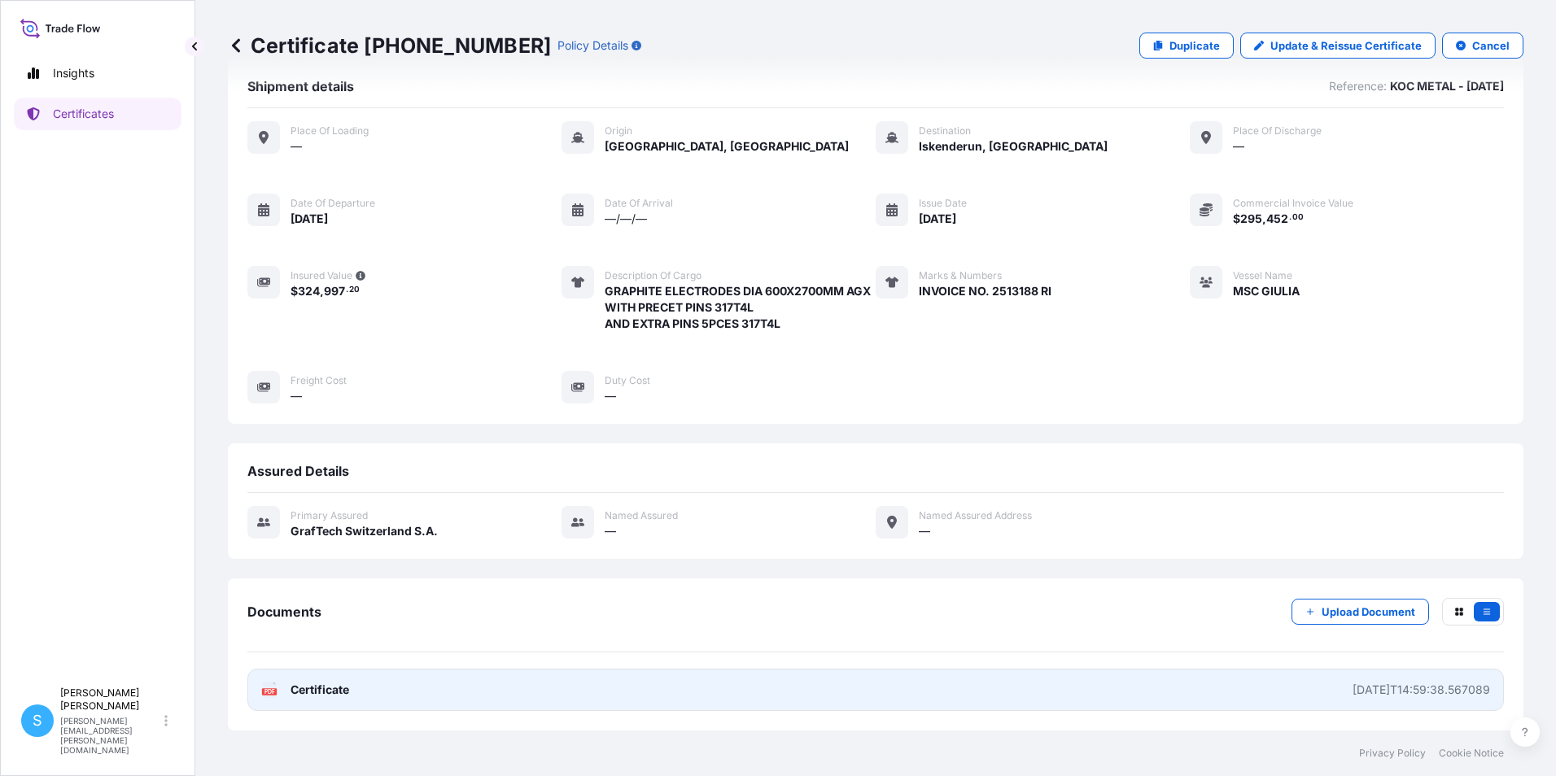
click at [1382, 692] on div "[DATE]T14:59:38.567089" at bounding box center [1421, 690] width 138 height 16
